Goal: Obtain resource: Download file/media

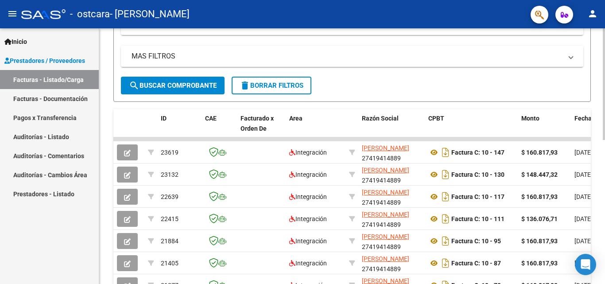
scroll to position [192, 0]
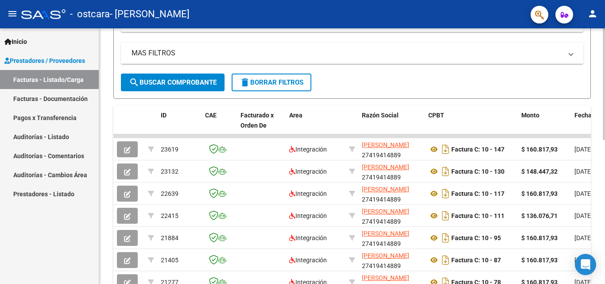
click at [605, 143] on div at bounding box center [604, 170] width 2 height 112
click at [494, 89] on form "Filtros Id Area Area Todos Confirmado Mostrar totalizadores FILTROS DEL COMPROB…" at bounding box center [352, 17] width 478 height 164
click at [448, 122] on datatable-header-cell "CPBT" at bounding box center [471, 125] width 93 height 39
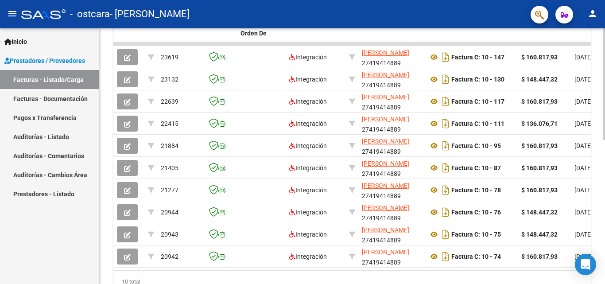
scroll to position [273, 0]
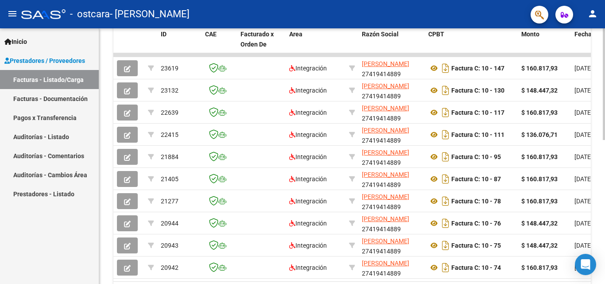
click at [604, 183] on div at bounding box center [604, 207] width 2 height 112
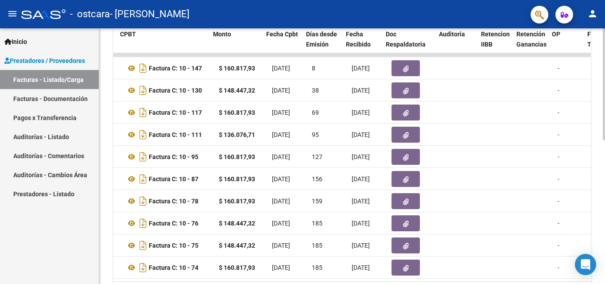
scroll to position [0, 308]
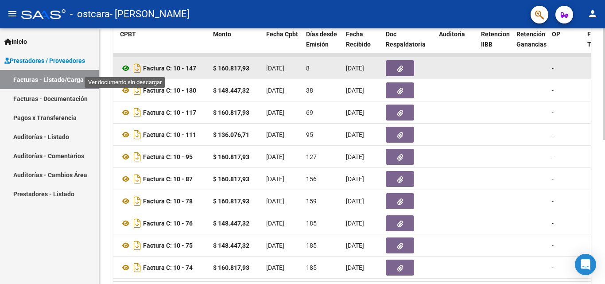
click at [130, 68] on icon at bounding box center [126, 68] width 12 height 11
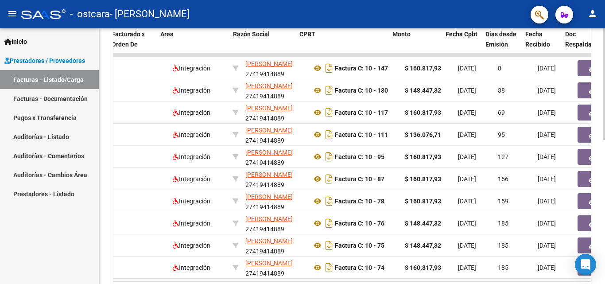
scroll to position [0, 138]
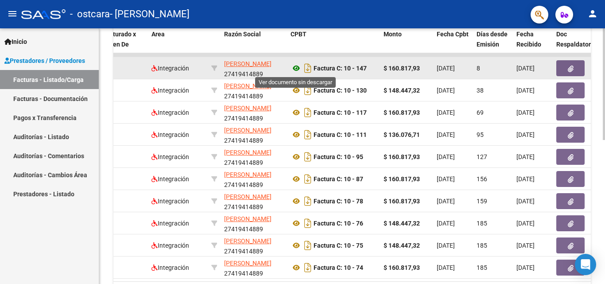
click at [295, 66] on icon at bounding box center [297, 68] width 12 height 11
click at [559, 67] on button "button" at bounding box center [571, 68] width 28 height 16
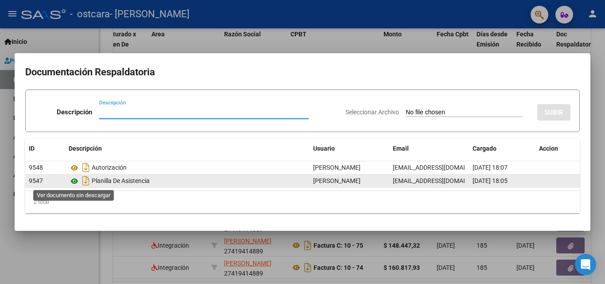
click at [73, 183] on icon at bounding box center [75, 181] width 12 height 11
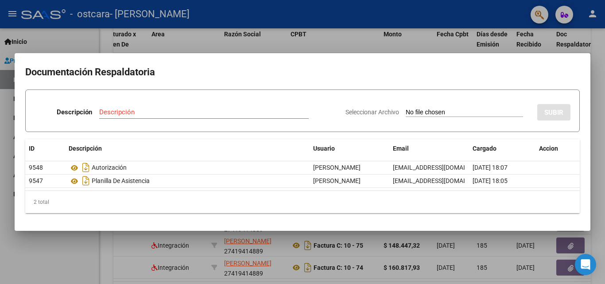
click at [393, 50] on div at bounding box center [302, 142] width 605 height 284
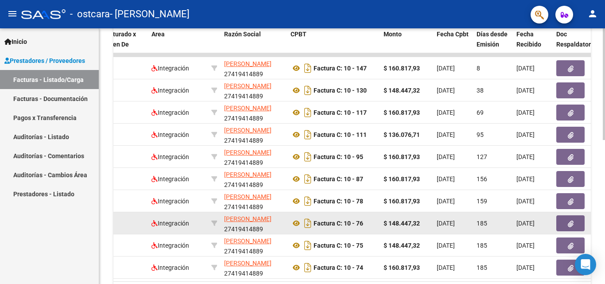
click at [497, 230] on datatable-body-cell "185" at bounding box center [493, 223] width 40 height 22
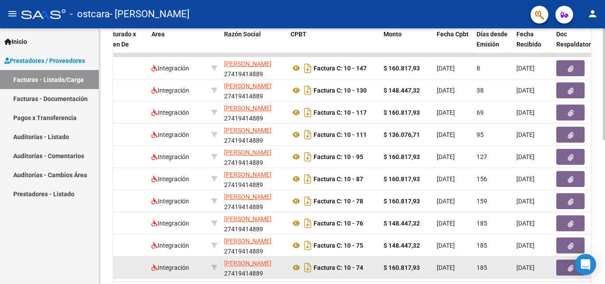
drag, startPoint x: 406, startPoint y: 267, endPoint x: 396, endPoint y: 273, distance: 11.9
click at [396, 273] on div "$ 160.817,93" at bounding box center [407, 268] width 46 height 10
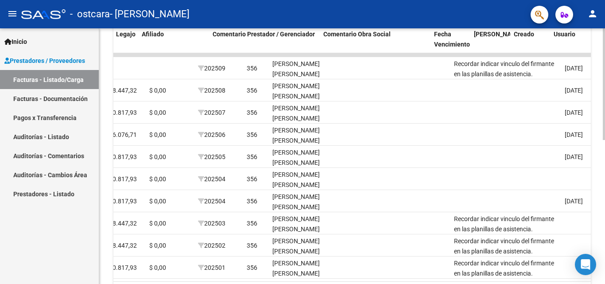
scroll to position [0, 1242]
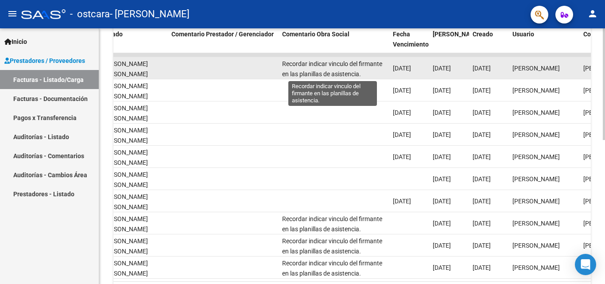
click at [362, 64] on span "Recordar indicar vinculo del firmante en las planillas de asistencia." at bounding box center [332, 68] width 100 height 17
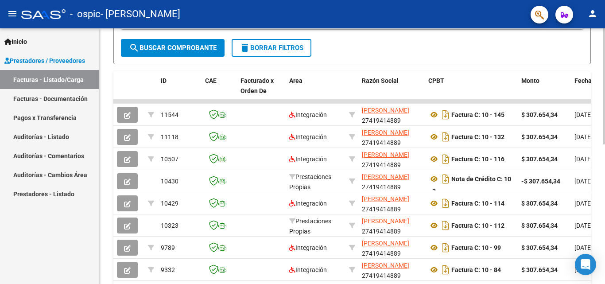
scroll to position [234, 0]
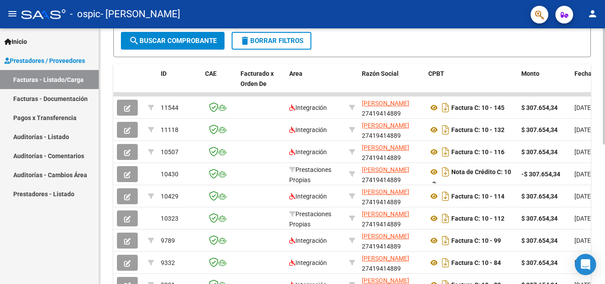
click at [603, 179] on div at bounding box center [604, 195] width 2 height 116
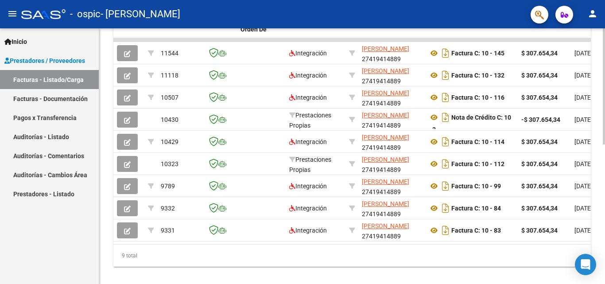
scroll to position [281, 0]
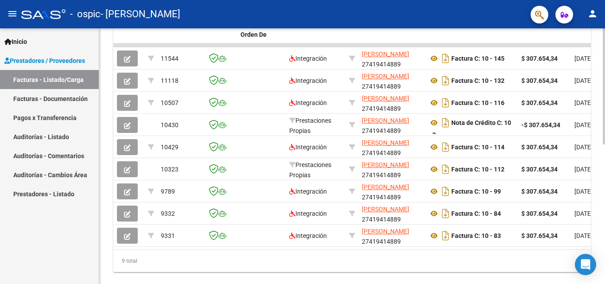
click at [595, 221] on div "Video tutorial PRESTADORES -> Listado de CPBTs Emitidos por Prestadores / Prove…" at bounding box center [353, 22] width 508 height 555
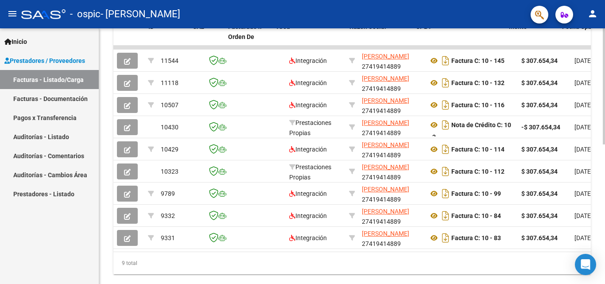
scroll to position [0, 132]
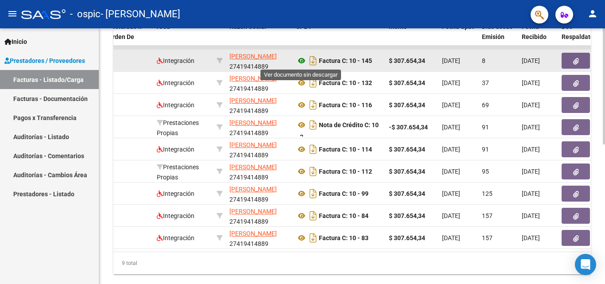
click at [299, 60] on icon at bounding box center [302, 60] width 12 height 11
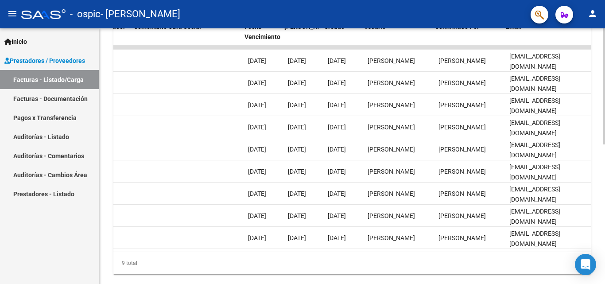
scroll to position [0, 1391]
